Goal: Task Accomplishment & Management: Manage account settings

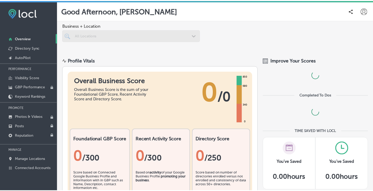
scroll to position [1, 0]
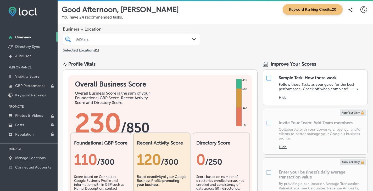
click at [192, 38] on icon "Path Created with Sketch." at bounding box center [194, 39] width 4 height 2
click at [216, 39] on div "Business + Location BitStarz Path Created with Sketch. Selected Locations ( 1 )" at bounding box center [216, 40] width 316 height 32
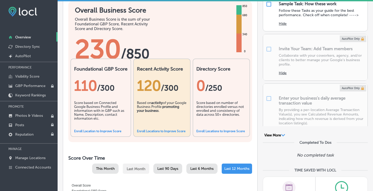
scroll to position [79, 0]
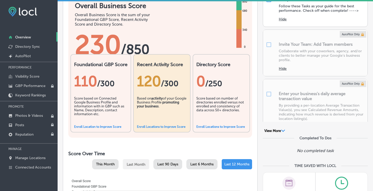
click at [100, 126] on link "Enroll Location to Improve Score" at bounding box center [97, 127] width 47 height 4
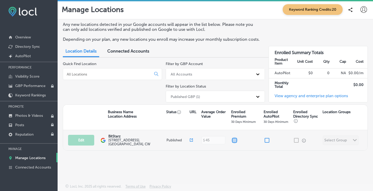
click at [233, 140] on input "checkbox" at bounding box center [235, 141] width 6 height 6
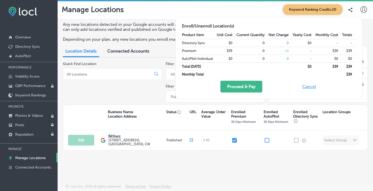
click at [309, 87] on button "Cancel" at bounding box center [309, 87] width 17 height 12
checkbox input "false"
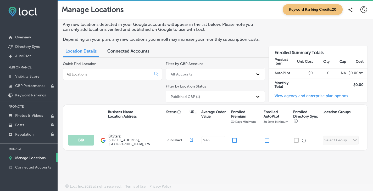
click at [312, 10] on span "Keyword Ranking Credits: 20" at bounding box center [313, 9] width 60 height 11
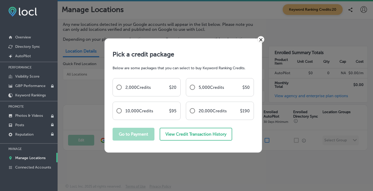
click at [262, 39] on link "×" at bounding box center [260, 39] width 7 height 7
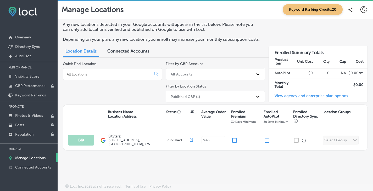
click at [248, 99] on div "Published GBP (1)" at bounding box center [210, 96] width 85 height 9
click at [251, 98] on div "Published GBP (1)" at bounding box center [210, 96] width 85 height 9
click at [37, 86] on p "GBP Performance" at bounding box center [30, 86] width 30 height 4
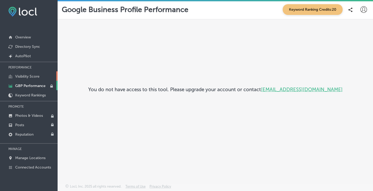
click at [33, 76] on p "Visibility Score" at bounding box center [27, 76] width 24 height 4
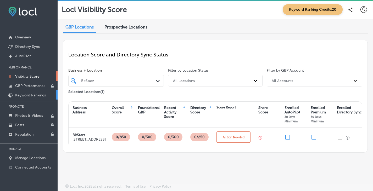
click at [32, 94] on p "Keyword Rankings" at bounding box center [30, 95] width 31 height 4
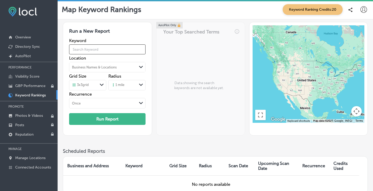
click at [127, 56] on input "text" at bounding box center [107, 49] width 76 height 15
type input "Bitstarz"
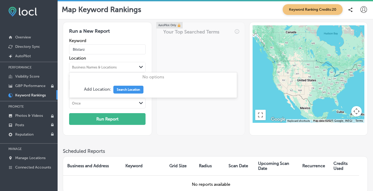
click at [128, 69] on div "Business Names & Locations" at bounding box center [103, 67] width 68 height 8
click at [124, 56] on input "Bitstarz" at bounding box center [107, 49] width 76 height 15
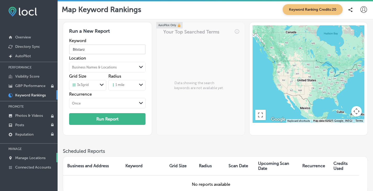
click at [33, 158] on p "Manage Locations" at bounding box center [30, 158] width 30 height 4
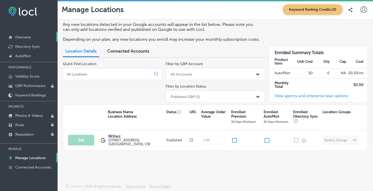
click at [34, 38] on link "Overview" at bounding box center [29, 36] width 58 height 9
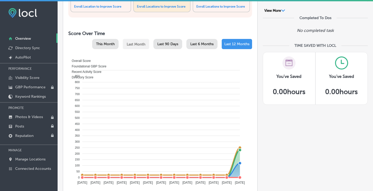
scroll to position [262, 0]
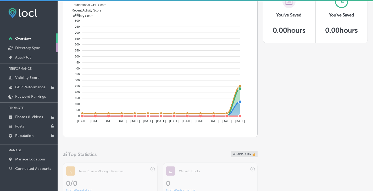
click at [23, 48] on p "Directory Sync" at bounding box center [27, 48] width 25 height 4
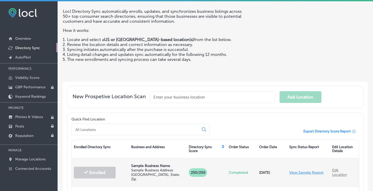
scroll to position [84, 0]
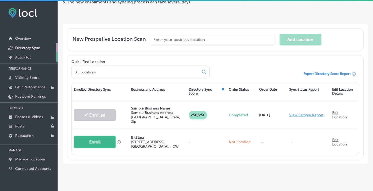
click at [30, 59] on p "AutoPilot" at bounding box center [23, 57] width 16 height 4
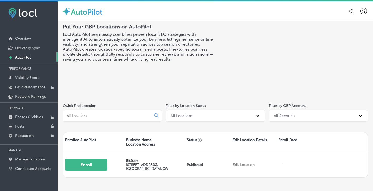
scroll to position [18, 0]
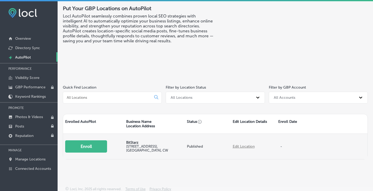
click at [82, 146] on button "Enroll" at bounding box center [86, 147] width 42 height 12
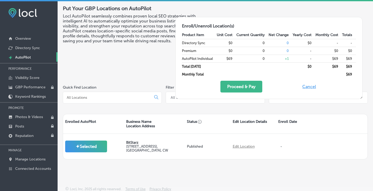
click at [311, 87] on button "Cancel" at bounding box center [309, 87] width 17 height 12
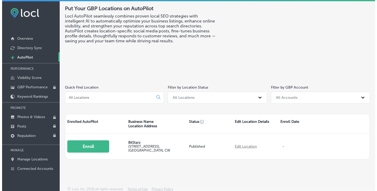
scroll to position [0, 0]
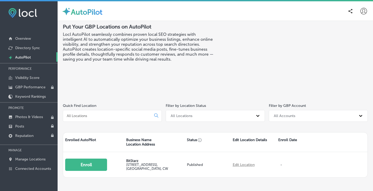
click at [361, 14] on icon at bounding box center [364, 11] width 7 height 7
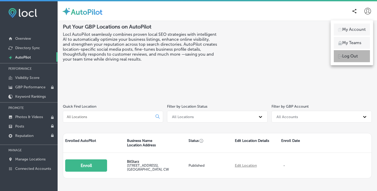
click at [351, 55] on p "Log Out" at bounding box center [350, 56] width 16 height 6
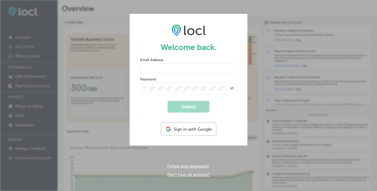
click at [265, 27] on div "Welcome back. Email Address Password Created with Sketch. Submit Sign in with G…" at bounding box center [188, 95] width 377 height 191
